Goal: Task Accomplishment & Management: Use online tool/utility

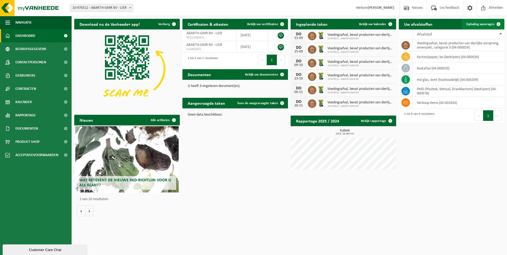
click at [484, 25] on span "Ophaling aanvragen" at bounding box center [480, 24] width 28 height 3
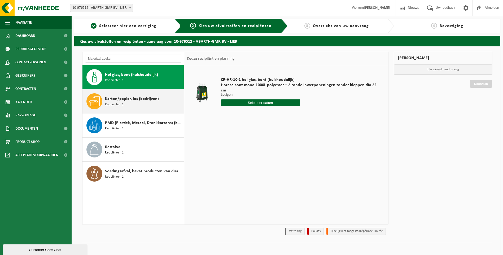
click at [131, 101] on span "Karton/papier, los (bedrijven)" at bounding box center [132, 99] width 54 height 6
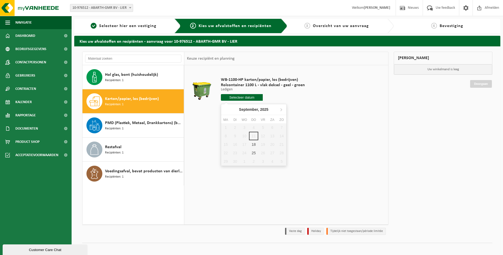
click at [254, 96] on input "text" at bounding box center [242, 97] width 42 height 7
click at [254, 144] on div "18" at bounding box center [253, 144] width 9 height 8
type input "Van [DATE]"
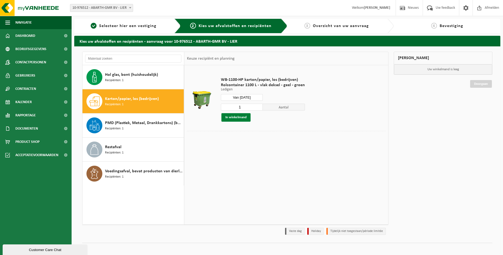
click at [240, 115] on button "In winkelmand" at bounding box center [235, 117] width 29 height 8
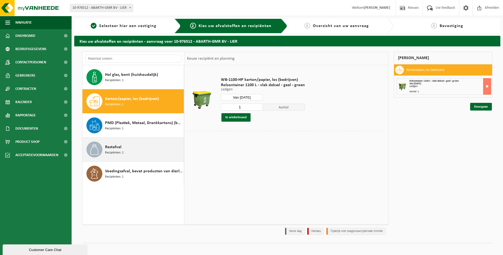
click at [125, 147] on div "Restafval Recipiënten: 1" at bounding box center [143, 150] width 77 height 16
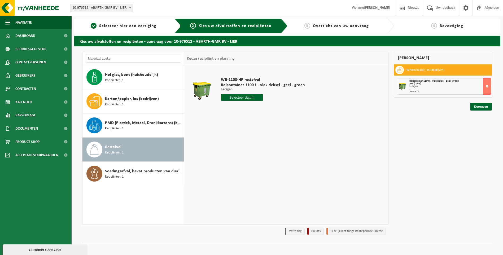
click at [254, 98] on input "text" at bounding box center [242, 97] width 42 height 7
click at [235, 144] on div "16" at bounding box center [234, 144] width 9 height 8
type input "Van [DATE]"
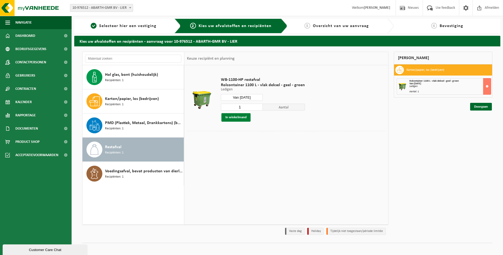
click at [239, 118] on button "In winkelmand" at bounding box center [235, 117] width 29 height 8
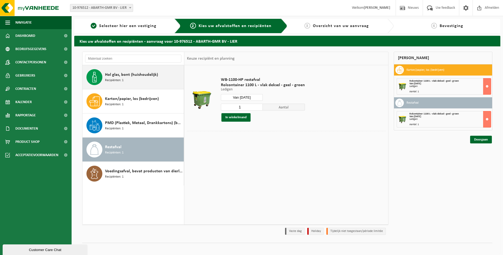
click at [130, 73] on span "Hol glas, bont (huishoudelijk)" at bounding box center [131, 75] width 53 height 6
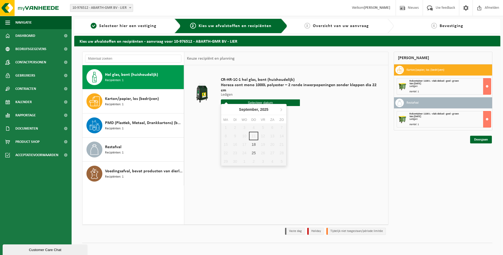
click at [265, 99] on input "text" at bounding box center [260, 102] width 79 height 7
click at [256, 142] on div "18" at bounding box center [253, 144] width 9 height 8
type input "Van [DATE]"
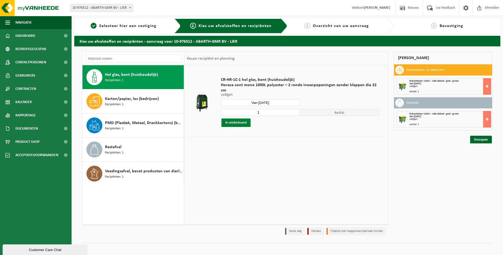
click at [239, 119] on button "In winkelmand" at bounding box center [235, 123] width 29 height 8
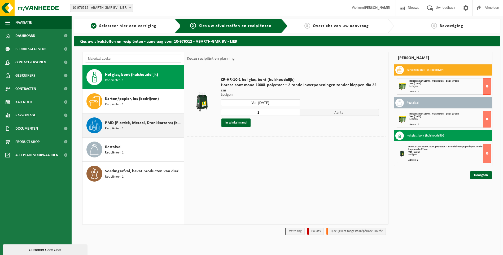
click at [139, 123] on span "PMD (Plastiek, Metaal, Drankkartons) (bedrijven)" at bounding box center [143, 123] width 77 height 6
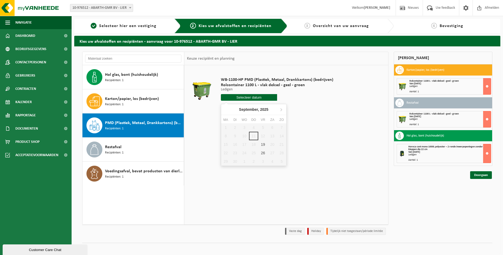
click at [243, 99] on input "text" at bounding box center [249, 97] width 56 height 7
click at [265, 147] on div "19" at bounding box center [262, 144] width 9 height 8
type input "Van [DATE]"
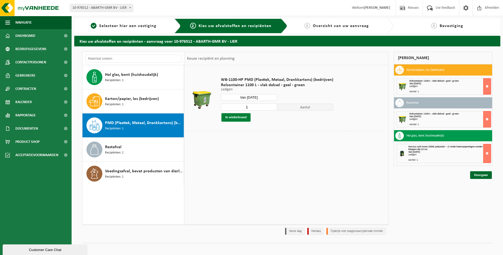
click at [239, 120] on button "In winkelmand" at bounding box center [235, 117] width 29 height 8
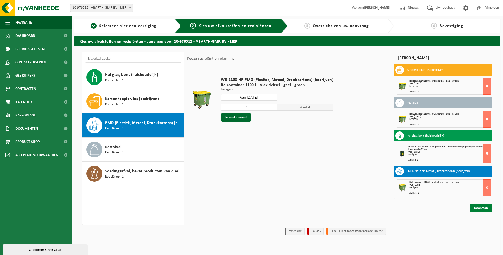
click at [481, 208] on link "Doorgaan" at bounding box center [481, 208] width 22 height 8
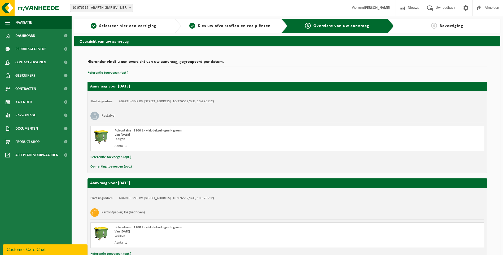
click at [124, 168] on button "Opmerking toevoegen (opt.)" at bounding box center [110, 166] width 41 height 7
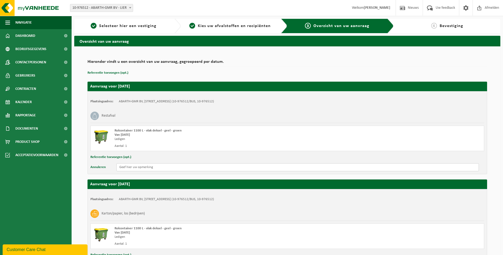
click at [124, 168] on input "text" at bounding box center [297, 167] width 362 height 8
type input "a"
drag, startPoint x: 171, startPoint y: 168, endPoint x: 109, endPoint y: 164, distance: 62.2
click at [109, 164] on div "Annuleren ACHTERAAN PARKING AAN POORT" at bounding box center [287, 167] width 394 height 8
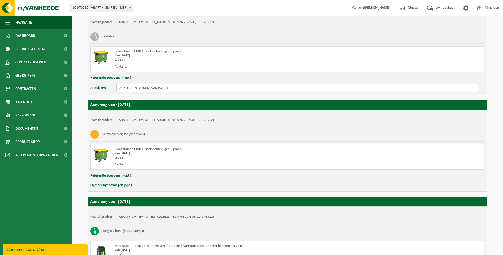
scroll to position [80, 0]
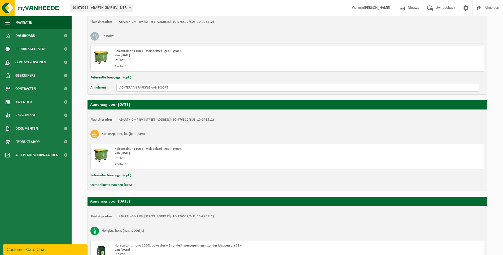
type input "ACHTERAAN PARKING AAN POORT"
click at [118, 185] on button "Opmerking toevoegen (opt.)" at bounding box center [110, 185] width 41 height 7
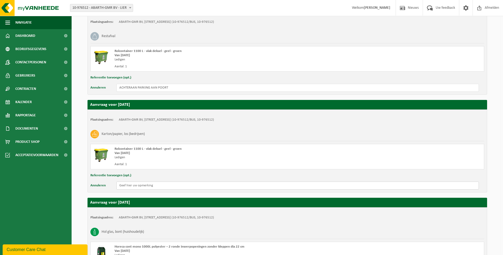
click at [124, 186] on input "text" at bounding box center [297, 186] width 362 height 8
paste input "ACHTERAAN PARKING AAN POORT"
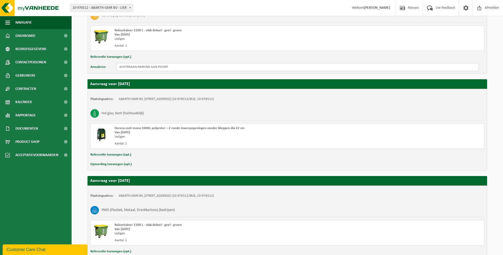
scroll to position [237, 0]
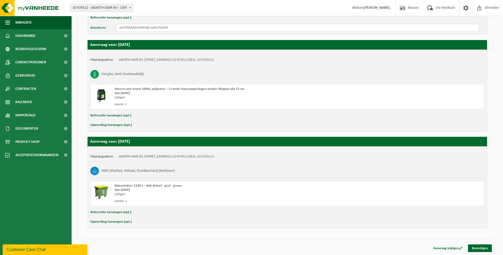
type input "ACHTERAAN PARKING AAN POORT"
click at [121, 125] on button "Opmerking toevoegen (opt.)" at bounding box center [110, 125] width 41 height 7
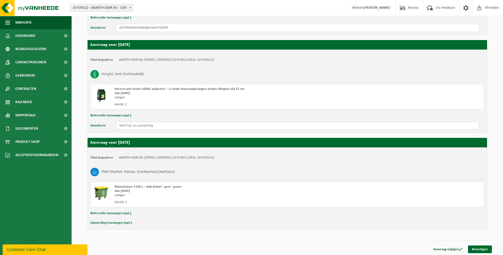
click at [122, 124] on input "text" at bounding box center [297, 126] width 362 height 8
paste input "ACHTERAAN PARKING AAN POORT"
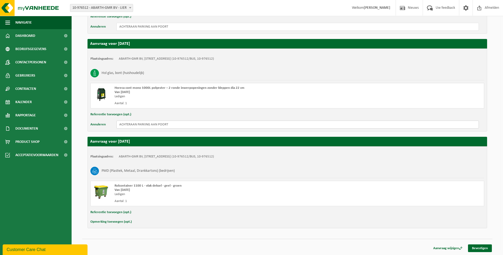
type input "ACHTERAAN PARKING AAN POORT"
click at [118, 223] on button "Opmerking toevoegen (opt.)" at bounding box center [110, 221] width 41 height 7
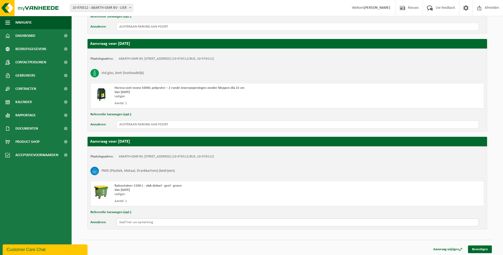
click at [120, 222] on input "text" at bounding box center [297, 222] width 362 height 8
paste input "ACHTERAAN PARKING AAN POORT"
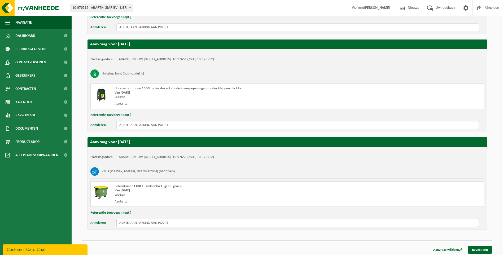
scroll to position [239, 0]
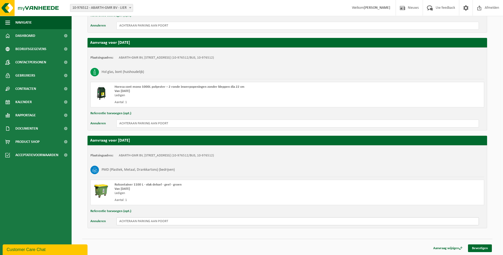
type input "ACHTERAAN PARKING AAN POORT"
